Goal: Use online tool/utility: Utilize a website feature to perform a specific function

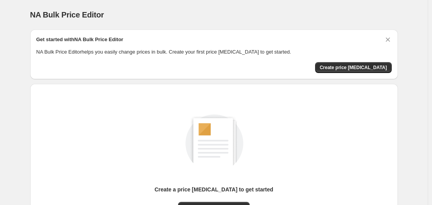
scroll to position [86, 0]
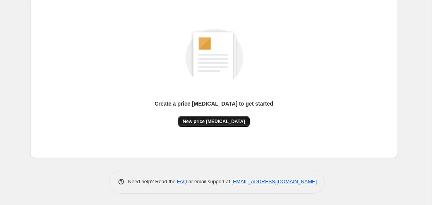
click at [220, 120] on span "New price change job" at bounding box center [214, 121] width 62 height 6
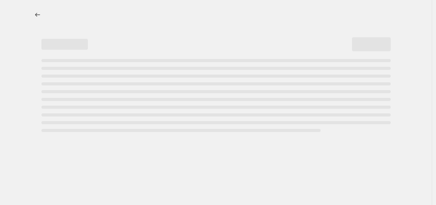
select select "percentage"
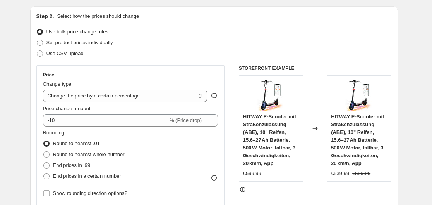
scroll to position [116, 0]
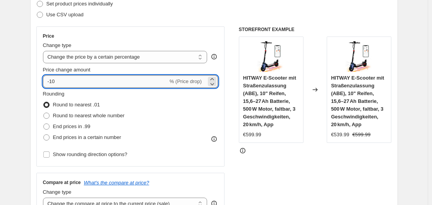
drag, startPoint x: 57, startPoint y: 81, endPoint x: 52, endPoint y: 82, distance: 5.3
click at [52, 82] on input "-10" at bounding box center [105, 81] width 125 height 12
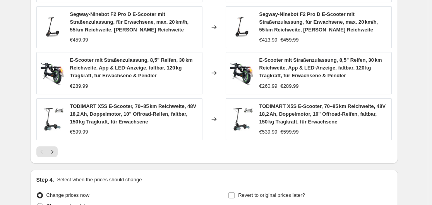
scroll to position [621, 0]
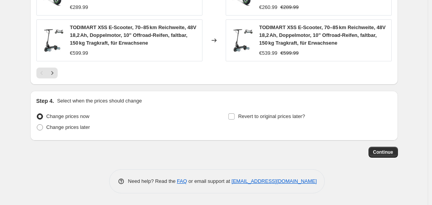
type input "-35"
click at [388, 150] on span "Continue" at bounding box center [383, 152] width 20 height 6
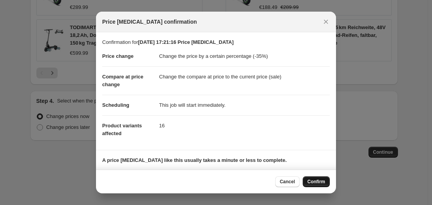
click at [313, 181] on span "Confirm" at bounding box center [317, 181] width 18 height 6
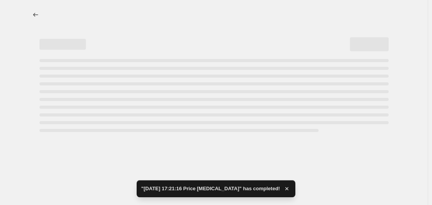
select select "percentage"
